Goal: Task Accomplishment & Management: Understand process/instructions

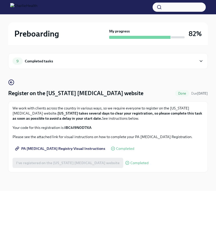
click at [51, 63] on div "Completed tasks" at bounding box center [39, 61] width 28 height 6
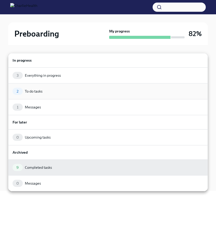
click at [44, 93] on div "2 To do tasks" at bounding box center [108, 91] width 191 height 7
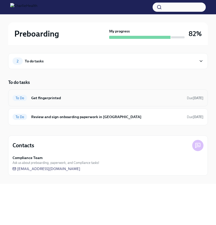
click at [45, 100] on h6 "Get fingerprinted" at bounding box center [106, 98] width 151 height 6
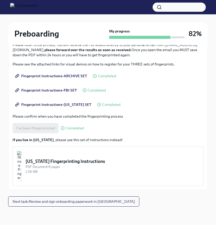
scroll to position [87, 0]
click at [50, 199] on span "Next task : Review and sign onboarding paperwork in UKG" at bounding box center [74, 201] width 122 height 5
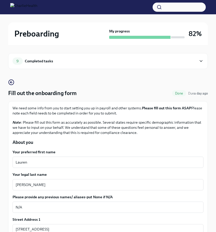
click at [51, 60] on div "Completed tasks" at bounding box center [39, 61] width 28 height 6
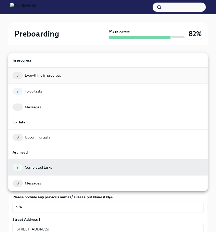
click at [39, 74] on div "Everything in progress" at bounding box center [43, 75] width 36 height 5
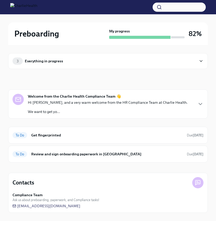
click at [39, 74] on div "3 Everything in progress In progress Welcome from the Charlie Health Compliance…" at bounding box center [107, 133] width 199 height 176
click at [30, 64] on div "3 Everything in progress" at bounding box center [105, 60] width 184 height 7
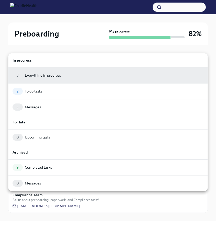
click at [79, 24] on div at bounding box center [108, 116] width 216 height 232
